Goal: Task Accomplishment & Management: Complete application form

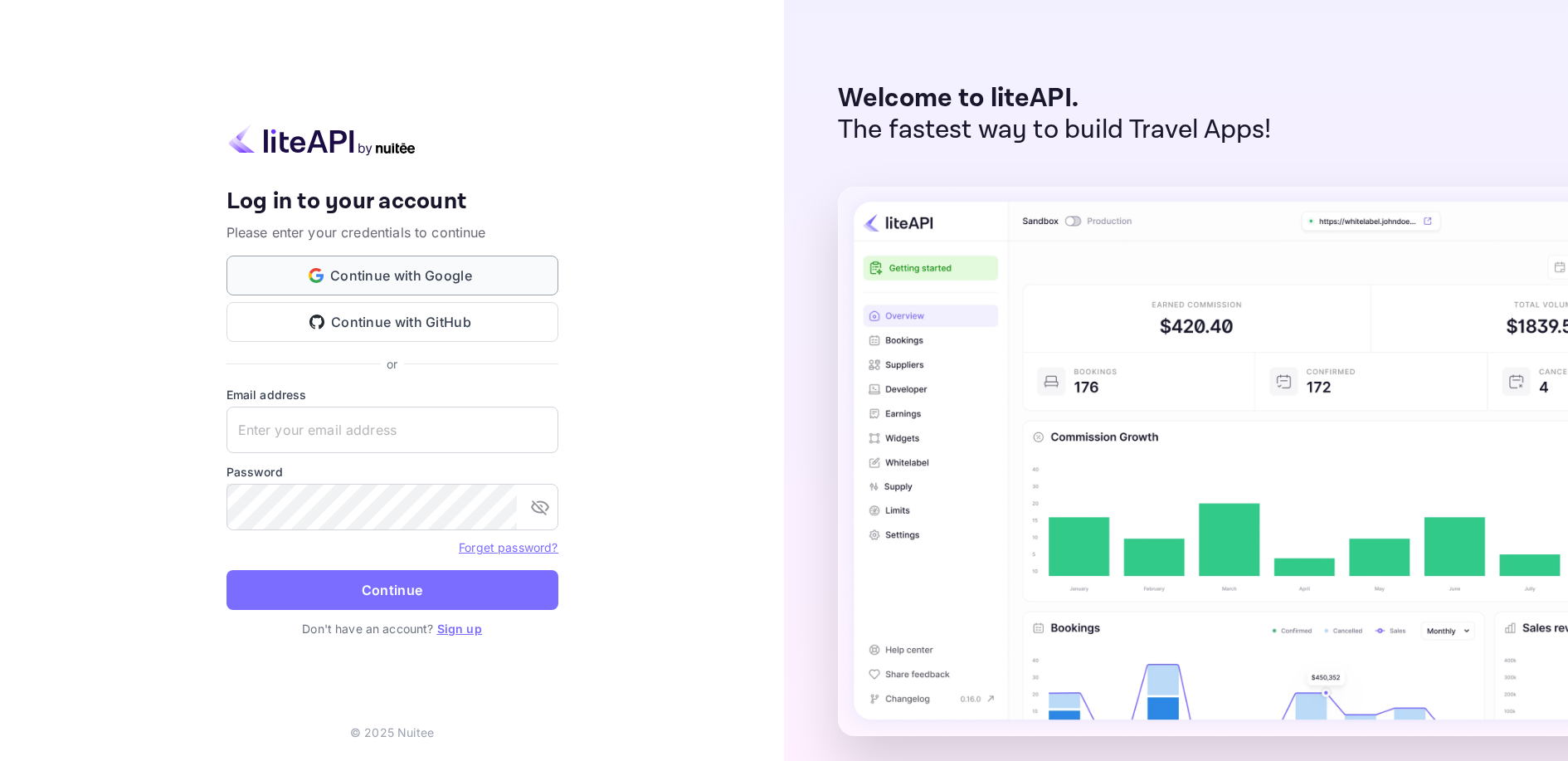
click at [429, 288] on button "Continue with Google" at bounding box center [392, 275] width 332 height 40
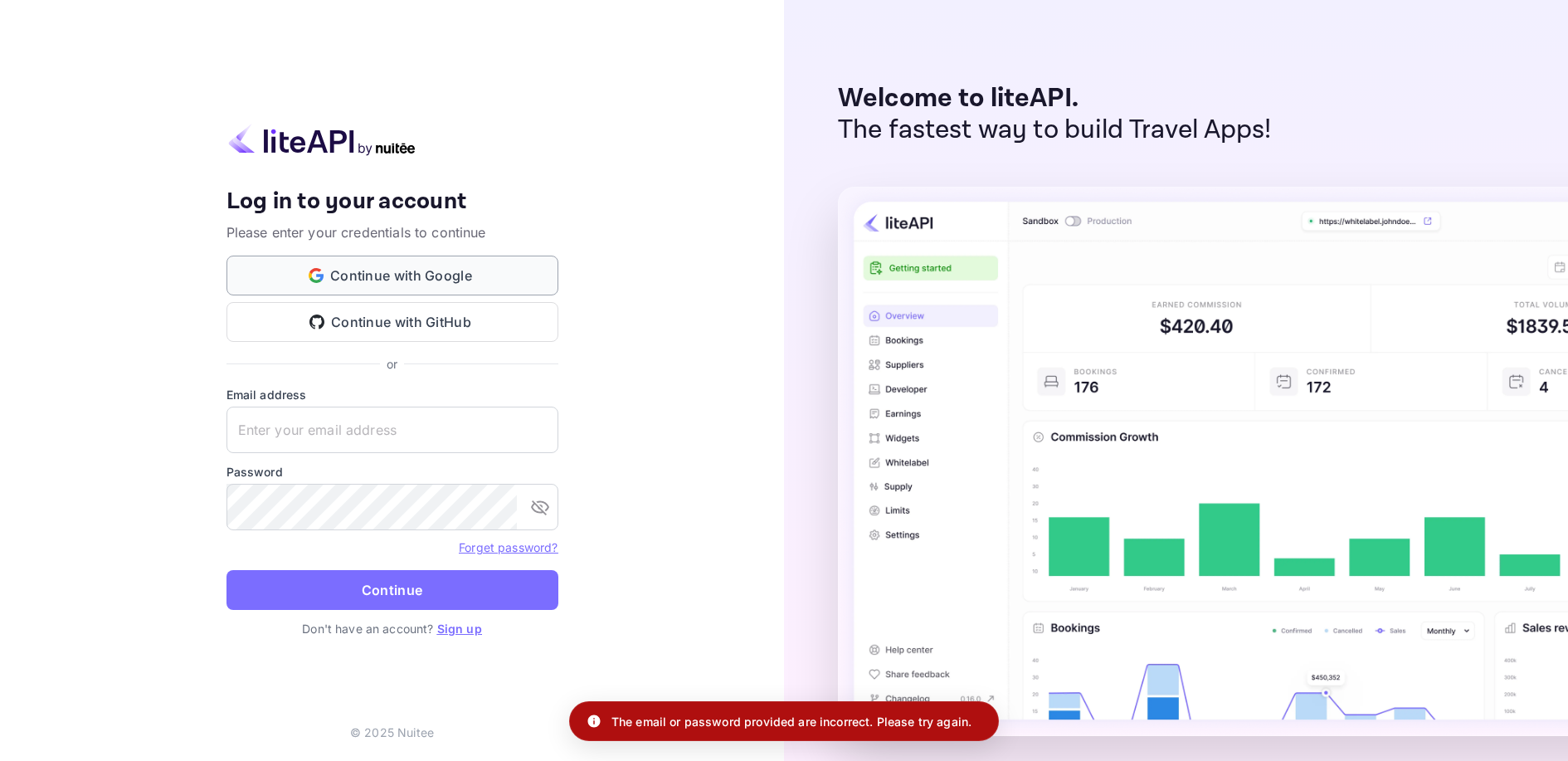
click at [474, 283] on button "Continue with Google" at bounding box center [392, 275] width 332 height 40
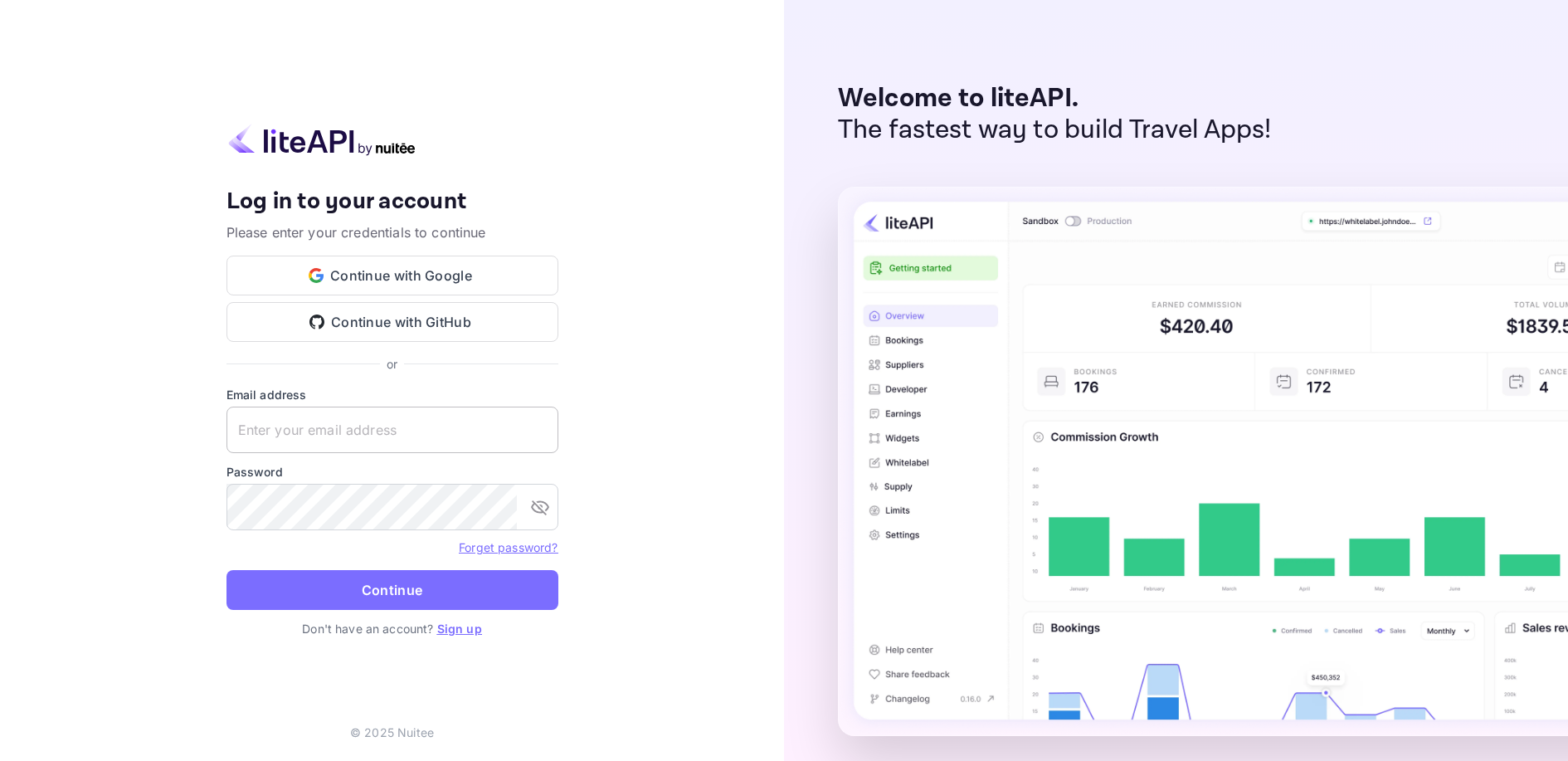
click at [325, 428] on input "text" at bounding box center [392, 430] width 332 height 47
paste input "[EMAIL_ADDRESS][DOMAIN_NAME]"
type input "[EMAIL_ADDRESS][DOMAIN_NAME]"
click at [366, 591] on button "Continue" at bounding box center [392, 591] width 332 height 40
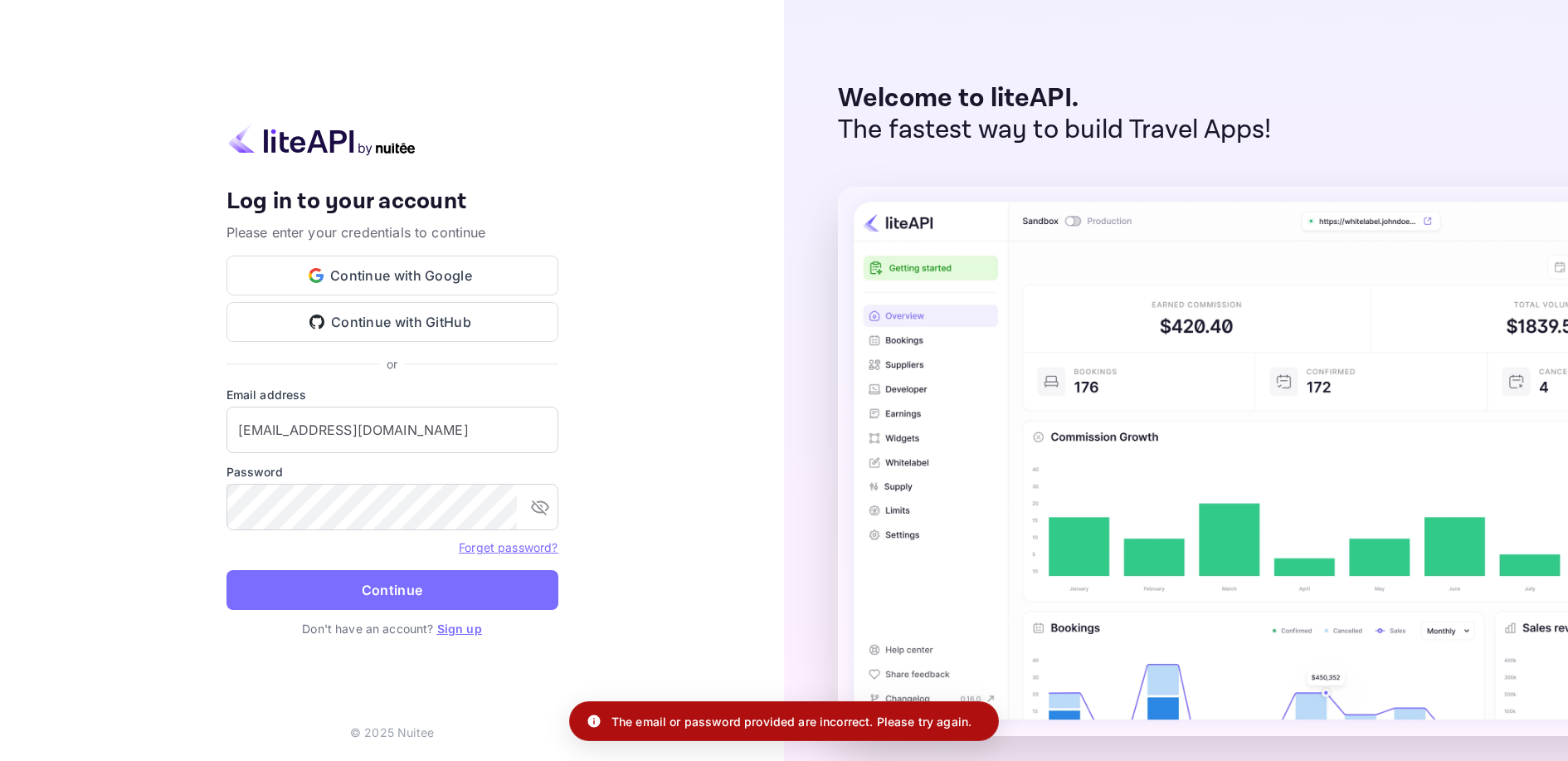
click at [464, 631] on link "Sign up" at bounding box center [459, 629] width 45 height 14
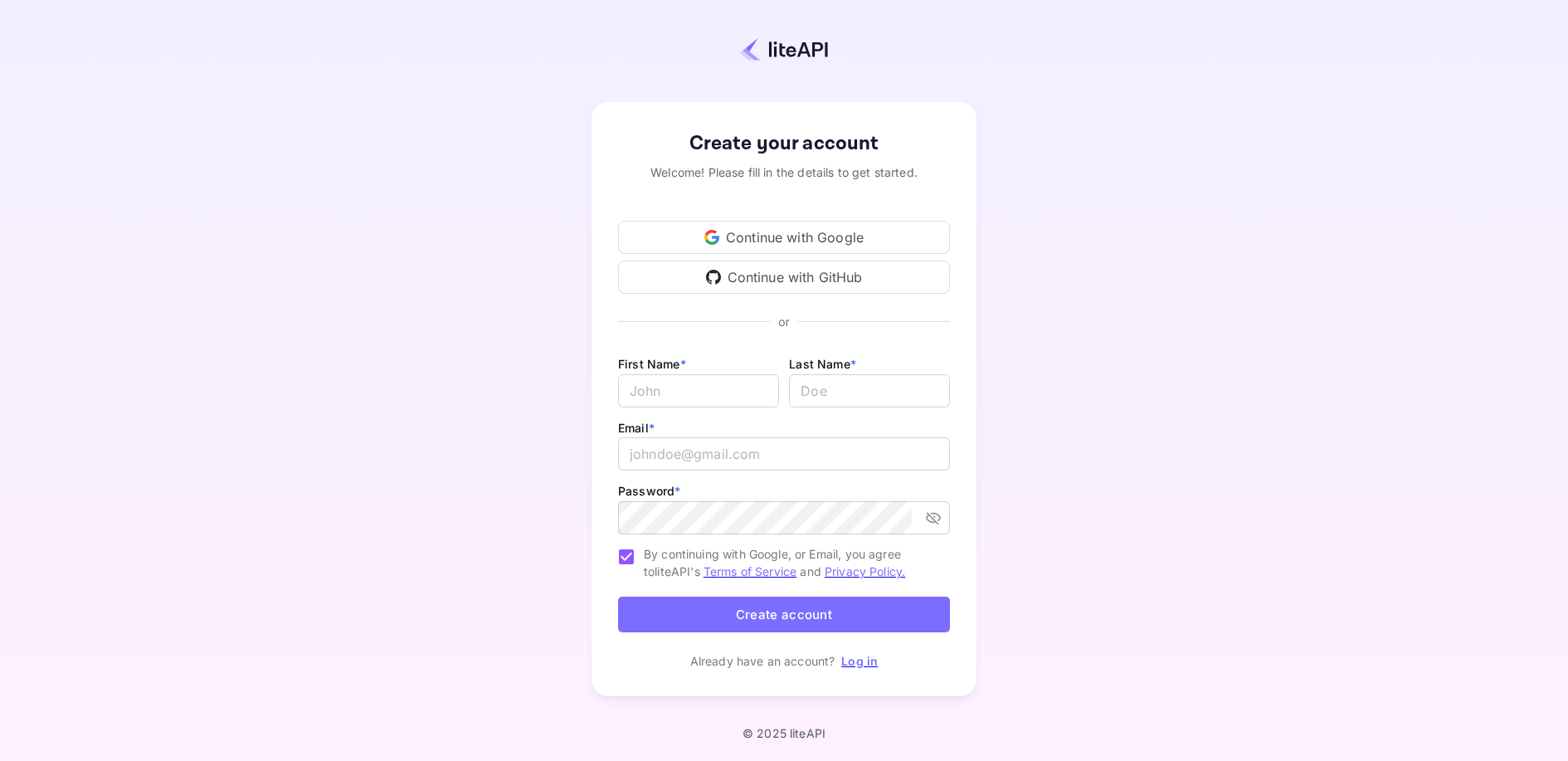
click at [828, 244] on div "Continue with Google" at bounding box center [784, 237] width 332 height 33
